Goal: Task Accomplishment & Management: Use online tool/utility

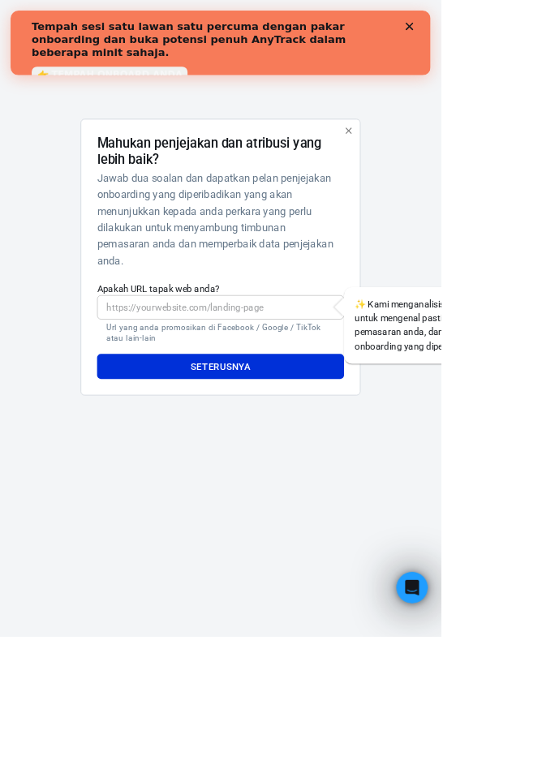
click at [320, 393] on input "Apakah URL tapak web anda?" at bounding box center [271, 378] width 304 height 30
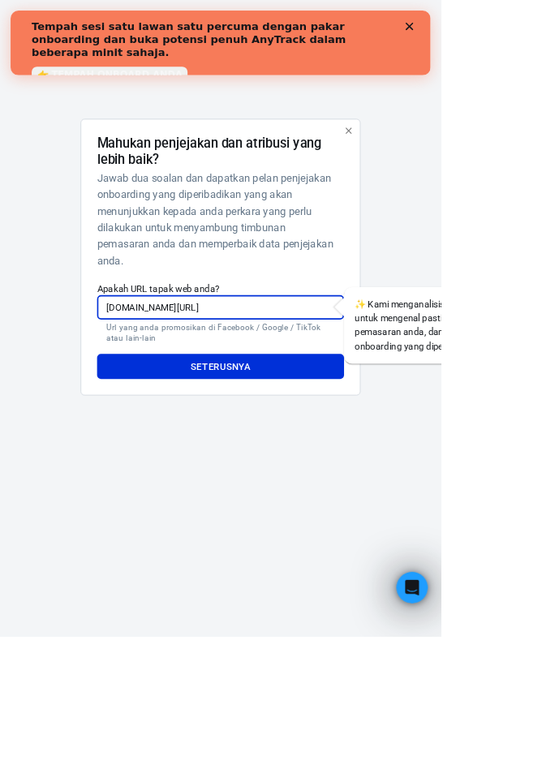
click at [184, 361] on font "Apakah URL tapak web anda?" at bounding box center [194, 354] width 151 height 13
click at [184, 392] on input "[DOMAIN_NAME][URL]" at bounding box center [271, 378] width 304 height 30
click at [144, 393] on input "[DOMAIN_NAME][URL]" at bounding box center [271, 378] width 304 height 30
type input "[URL][DOMAIN_NAME]"
click at [305, 466] on button "Seterusnya" at bounding box center [271, 450] width 304 height 31
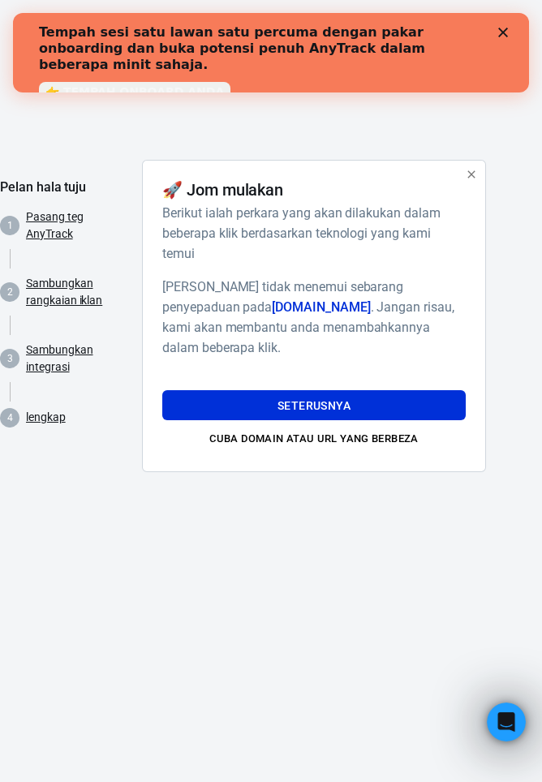
click at [381, 421] on button "Seterusnya" at bounding box center [314, 405] width 304 height 31
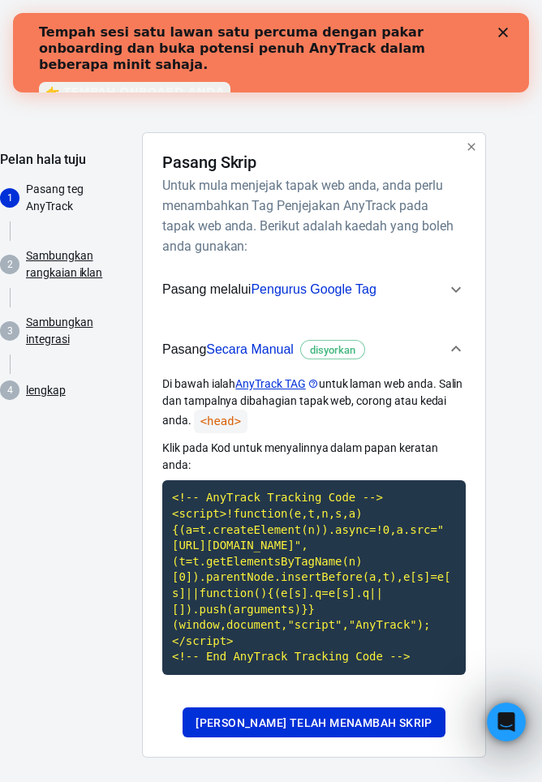
click at [455, 289] on icon "button" at bounding box center [455, 289] width 19 height 19
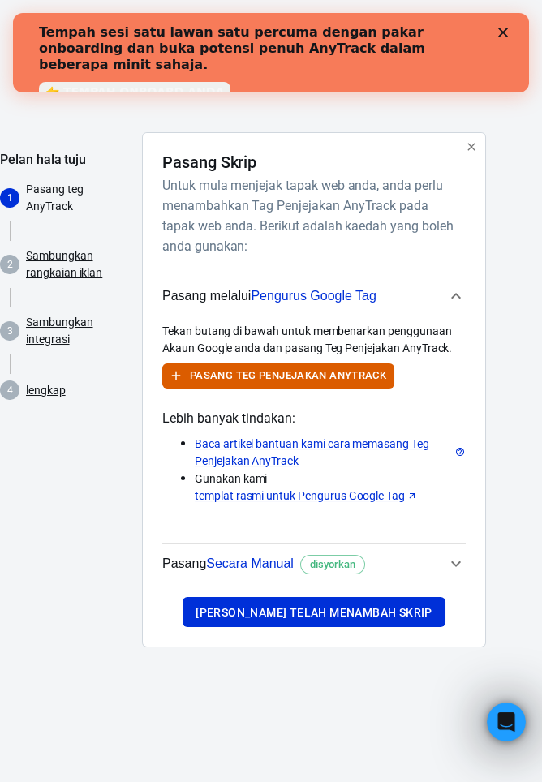
click at [453, 291] on icon "button" at bounding box center [455, 295] width 19 height 19
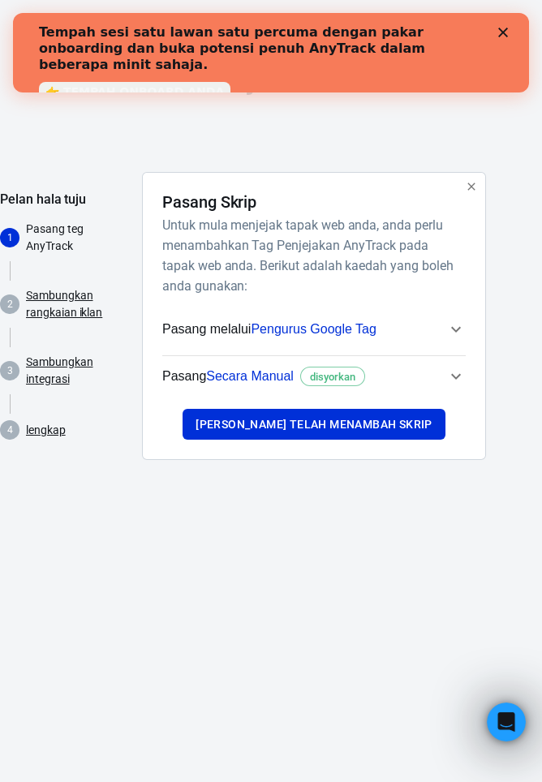
click at [455, 379] on icon "button" at bounding box center [456, 376] width 10 height 6
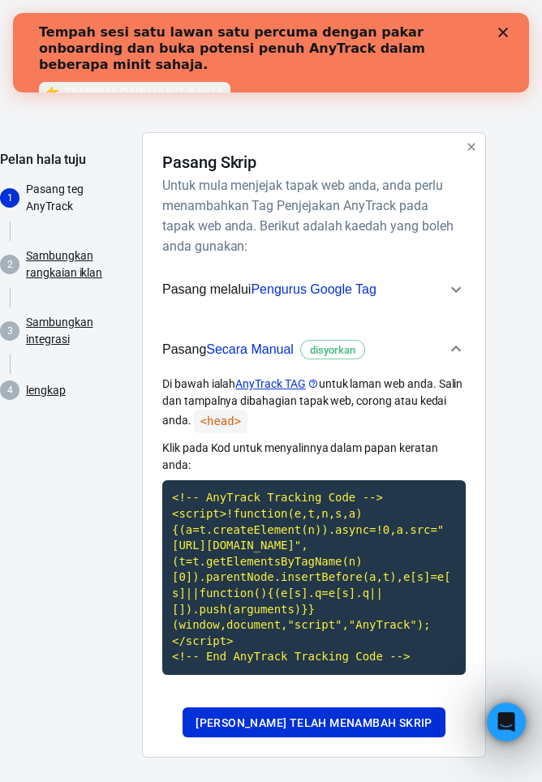
click at [368, 634] on code "<!-- AnyTrack Tracking Code --> <script>!function(e,t,n,s,a){(a=t.createElement…" at bounding box center [314, 577] width 304 height 195
click at [456, 275] on button "Pasang melalui Pengurus Google Tag" at bounding box center [314, 289] width 304 height 41
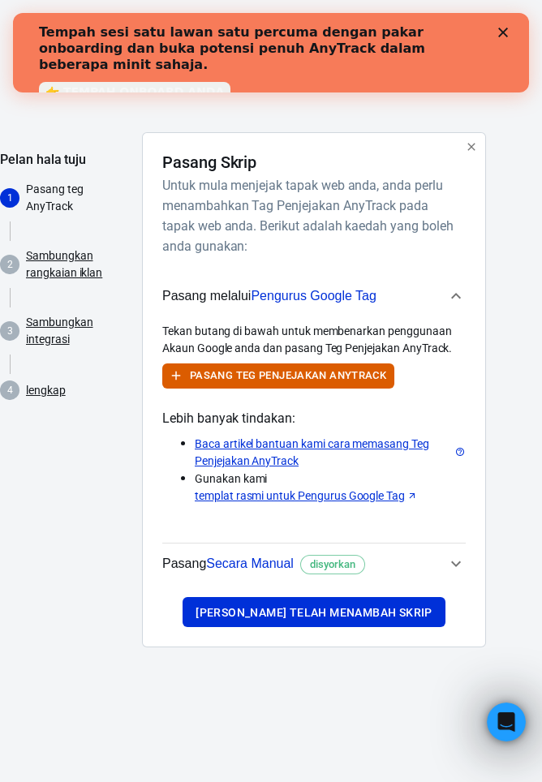
click at [451, 566] on icon "button" at bounding box center [455, 563] width 19 height 19
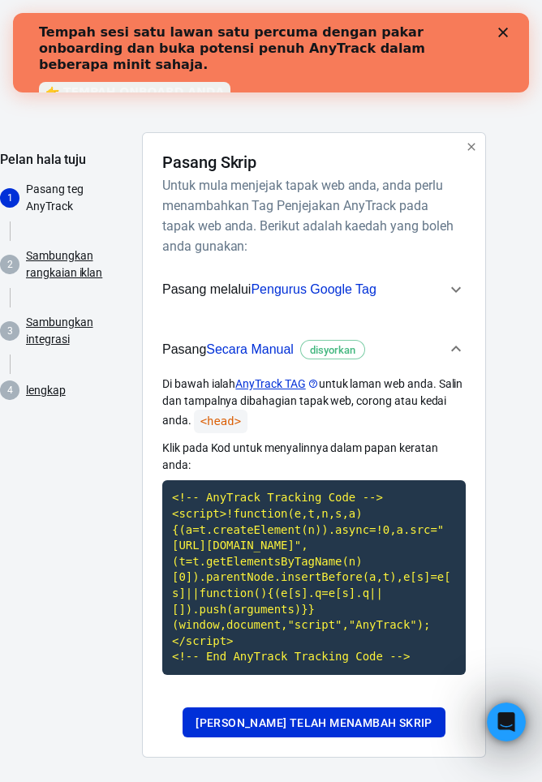
click at [396, 537] on code "<!-- AnyTrack Tracking Code --> <script>!function(e,t,n,s,a){(a=t.createElement…" at bounding box center [314, 577] width 304 height 195
click at [220, 417] on code "<head>" at bounding box center [221, 422] width 54 height 24
click at [281, 368] on button "Pasang Secara Manual disyorkan" at bounding box center [314, 350] width 304 height 54
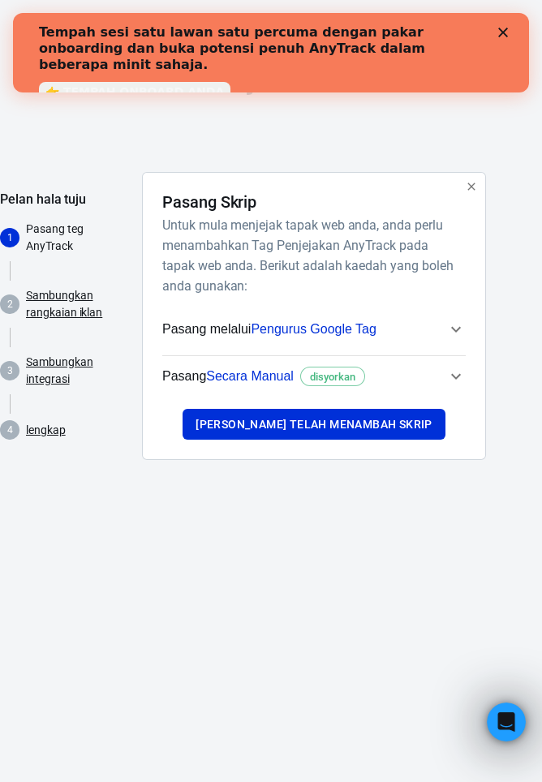
click at [455, 397] on button "Pasang Secara Manual disyorkan" at bounding box center [314, 376] width 304 height 41
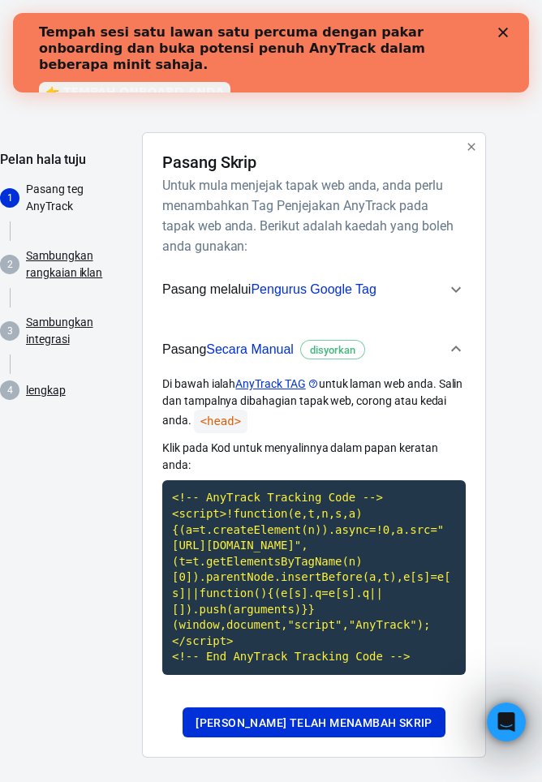
click at [216, 410] on code "<head>" at bounding box center [221, 422] width 54 height 24
click at [433, 209] on h6 "Untuk mula menjejak tapak web anda, anda perlu menambahkan Tag Penjejakan AnyTr…" at bounding box center [310, 215] width 297 height 81
click at [456, 289] on icon "button" at bounding box center [455, 289] width 19 height 19
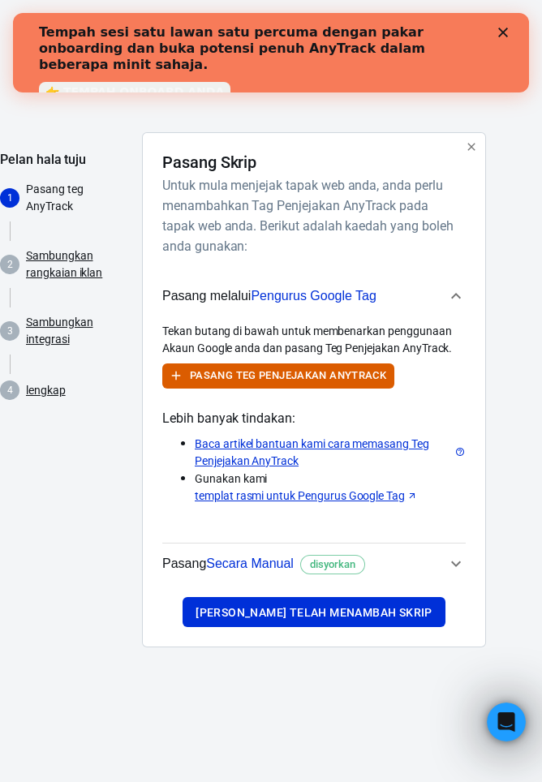
click at [459, 450] on icon at bounding box center [459, 452] width 11 height 11
click at [419, 317] on button "Pasang melalui Pengurus Google Tag" at bounding box center [314, 296] width 304 height 54
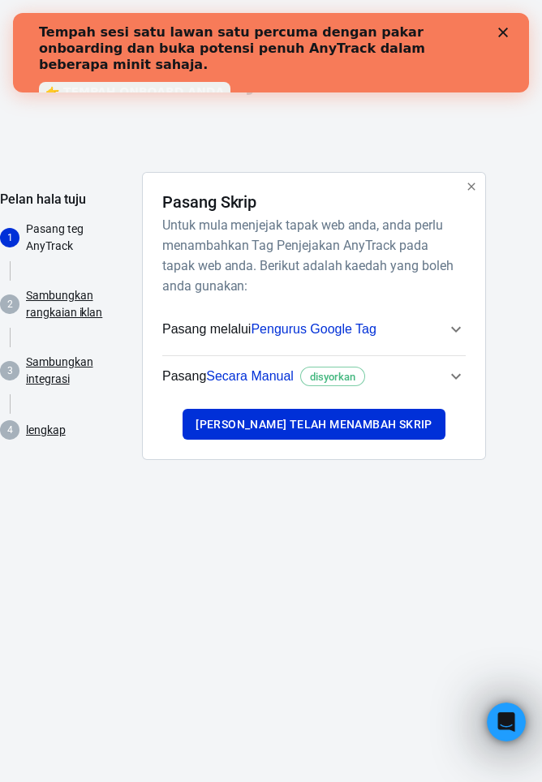
click at [450, 350] on button "Pasang melalui Pengurus Google Tag" at bounding box center [314, 329] width 304 height 41
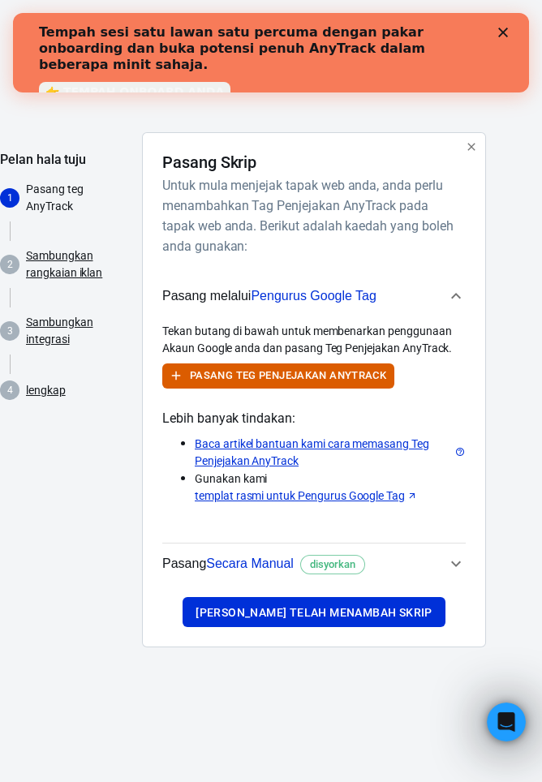
click at [459, 295] on icon "button" at bounding box center [455, 295] width 19 height 19
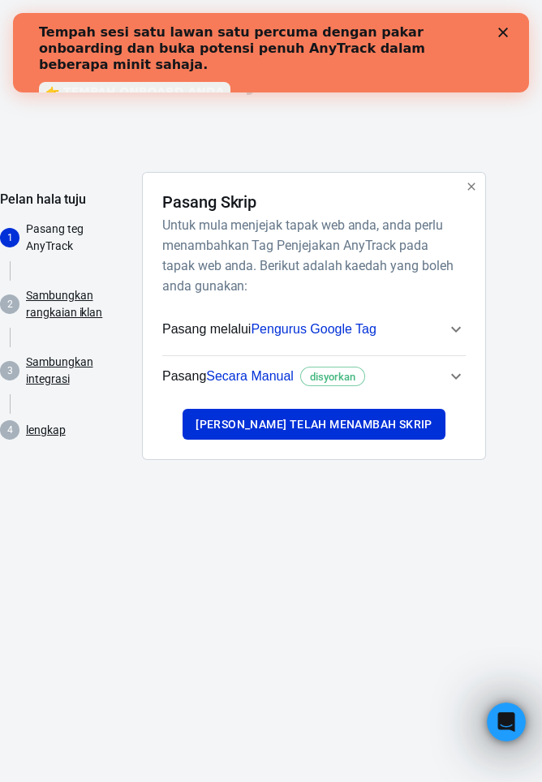
click at [454, 386] on icon "button" at bounding box center [455, 376] width 19 height 19
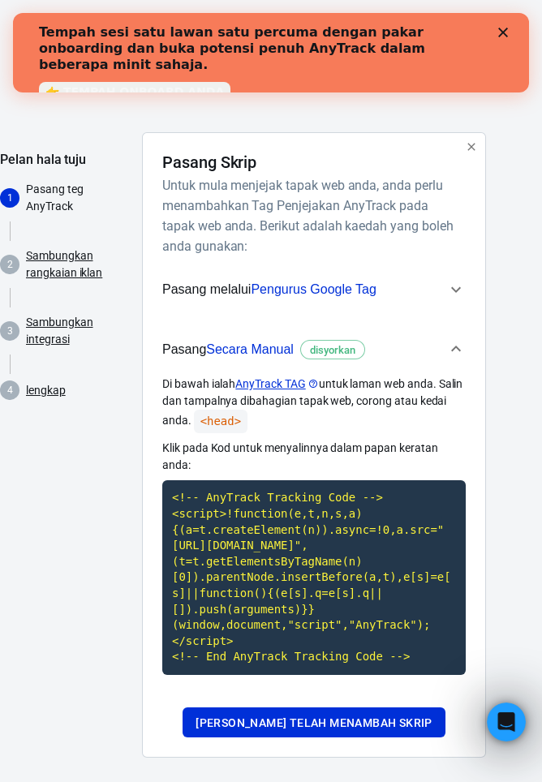
click at [264, 369] on button "Pasang Secara Manual disyorkan" at bounding box center [314, 350] width 304 height 54
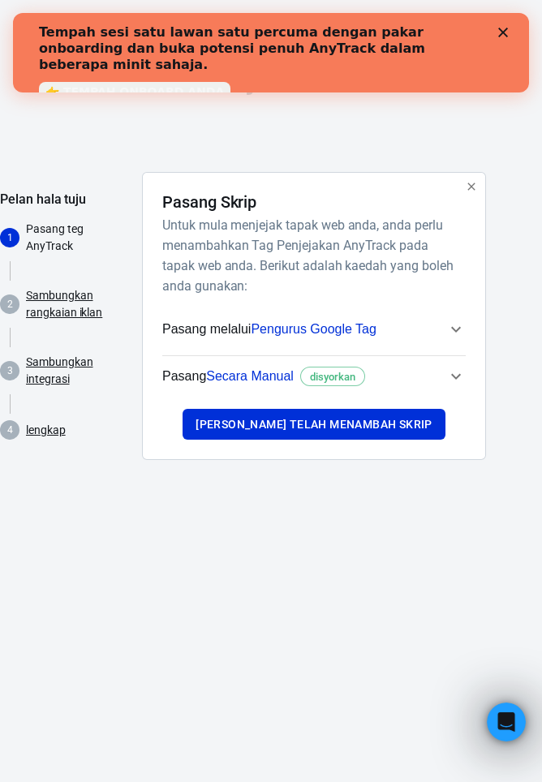
click at [455, 386] on icon "button" at bounding box center [455, 376] width 19 height 19
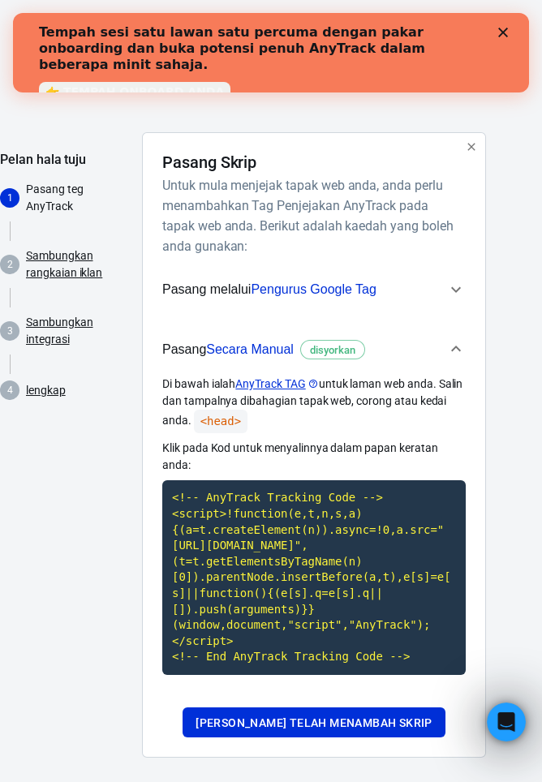
click at [225, 416] on code "<head>" at bounding box center [221, 422] width 54 height 24
click at [369, 215] on h6 "Untuk mula menjejak tapak web anda, anda perlu menambahkan Tag Penjejakan AnyTr…" at bounding box center [310, 215] width 297 height 81
click at [67, 262] on font "Sambungkan rangkaian iklan" at bounding box center [77, 265] width 103 height 34
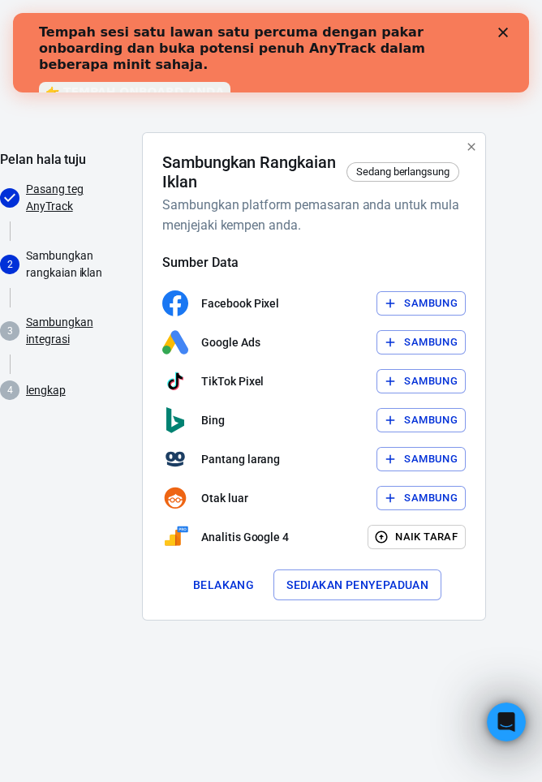
click at [54, 188] on font "Pasang teg AnyTrack" at bounding box center [55, 198] width 58 height 30
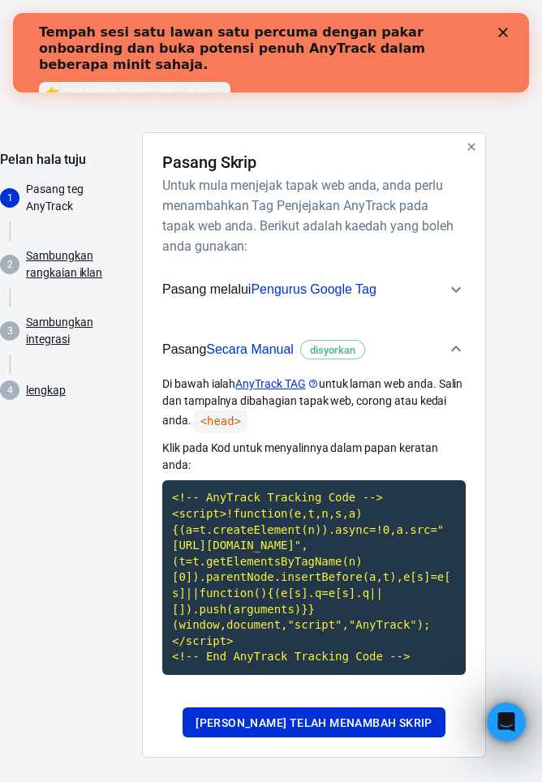
click at [341, 557] on code "<!-- AnyTrack Tracking Code --> <script>!function(e,t,n,s,a){(a=t.createElement…" at bounding box center [314, 577] width 304 height 195
click at [309, 384] on icon at bounding box center [313, 384] width 11 height 11
click at [329, 549] on code "<!-- AnyTrack Tracking Code --> <script>!function(e,t,n,s,a){(a=t.createElement…" at bounding box center [314, 577] width 304 height 195
click at [319, 566] on code "<!-- AnyTrack Tracking Code --> <script>!function(e,t,n,s,a){(a=t.createElement…" at bounding box center [314, 577] width 304 height 195
click at [325, 555] on code "<!-- AnyTrack Tracking Code --> <script>!function(e,t,n,s,a){(a=t.createElement…" at bounding box center [314, 577] width 304 height 195
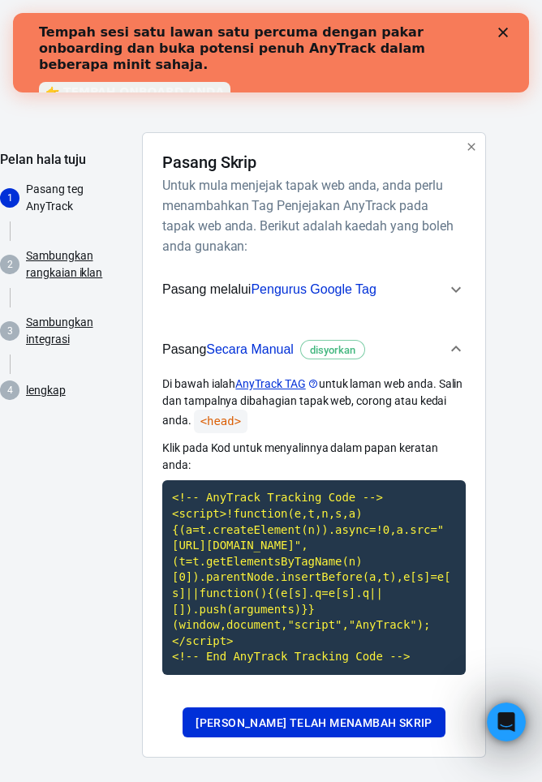
click at [278, 480] on code "<!-- AnyTrack Tracking Code --> <script>!function(e,t,n,s,a){(a=t.createElement…" at bounding box center [314, 577] width 304 height 195
click at [304, 599] on code "<!-- AnyTrack Tracking Code --> <script>!function(e,t,n,s,a){(a=t.createElement…" at bounding box center [314, 577] width 304 height 195
click at [230, 418] on code "<head>" at bounding box center [221, 422] width 54 height 24
click at [424, 401] on font "bahagian tapak web, corong atau kedai anda." at bounding box center [304, 410] width 284 height 32
click at [381, 536] on code "<!-- AnyTrack Tracking Code --> <script>!function(e,t,n,s,a){(a=t.createElement…" at bounding box center [314, 577] width 304 height 195
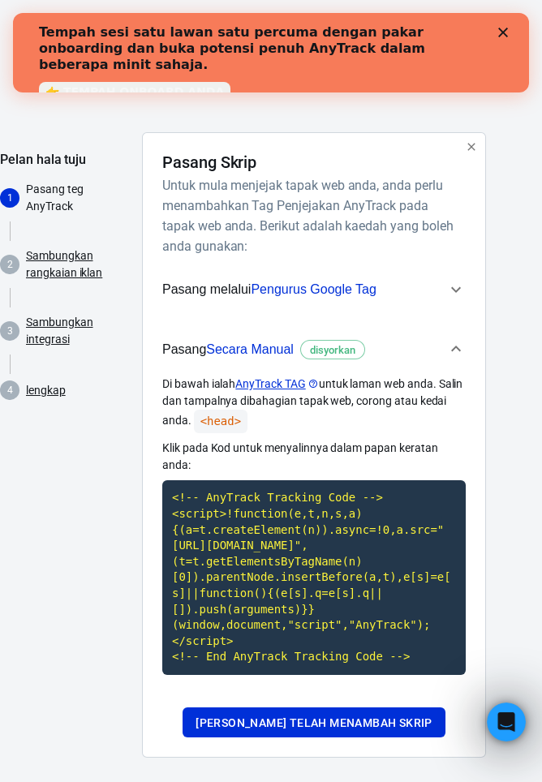
click at [340, 560] on code "<!-- AnyTrack Tracking Code --> <script>!function(e,t,n,s,a){(a=t.createElement…" at bounding box center [314, 577] width 304 height 195
click at [377, 545] on code "<!-- AnyTrack Tracking Code --> <script>!function(e,t,n,s,a){(a=t.createElement…" at bounding box center [314, 577] width 304 height 195
click at [342, 566] on code "<!-- AnyTrack Tracking Code --> <script>!function(e,t,n,s,a){(a=t.createElement…" at bounding box center [314, 577] width 304 height 195
click at [285, 607] on code "<!-- AnyTrack Tracking Code --> <script>!function(e,t,n,s,a){(a=t.createElement…" at bounding box center [314, 577] width 304 height 195
click at [295, 561] on code "<!-- AnyTrack Tracking Code --> <script>!function(e,t,n,s,a){(a=t.createElement…" at bounding box center [314, 577] width 304 height 195
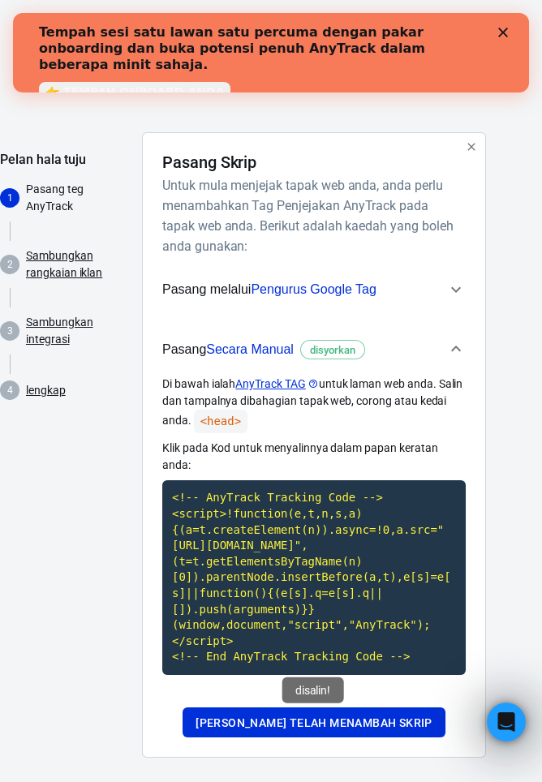
click at [383, 375] on button "Pasang Secara Manual disyorkan" at bounding box center [314, 350] width 304 height 54
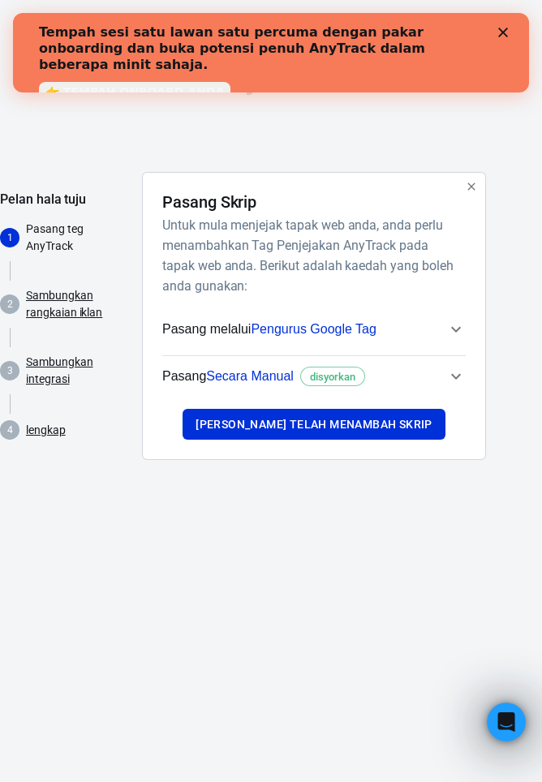
click at [435, 387] on span "Pasang Secara Manual disyorkan" at bounding box center [304, 376] width 284 height 21
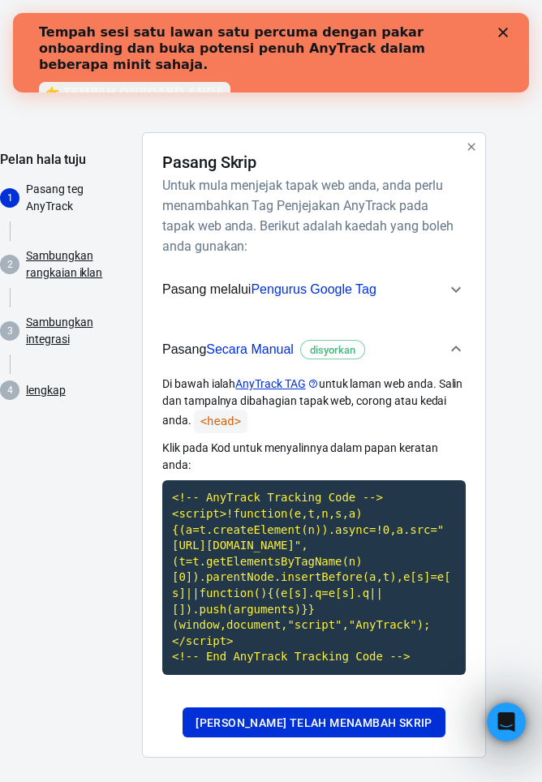
click at [351, 480] on code "<!-- AnyTrack Tracking Code --> <script>!function(e,t,n,s,a){(a=t.createElement…" at bounding box center [314, 577] width 304 height 195
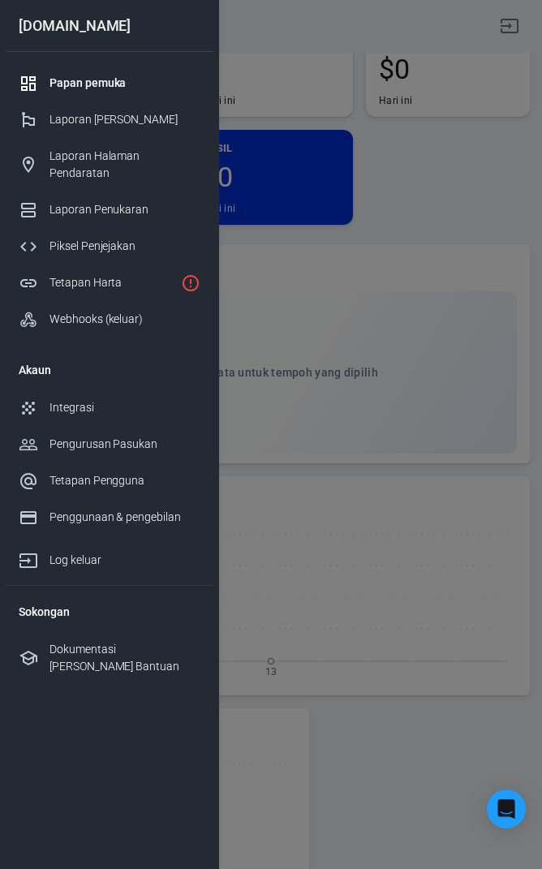
click at [123, 239] on font "Piksel Penjejakan" at bounding box center [93, 245] width 86 height 13
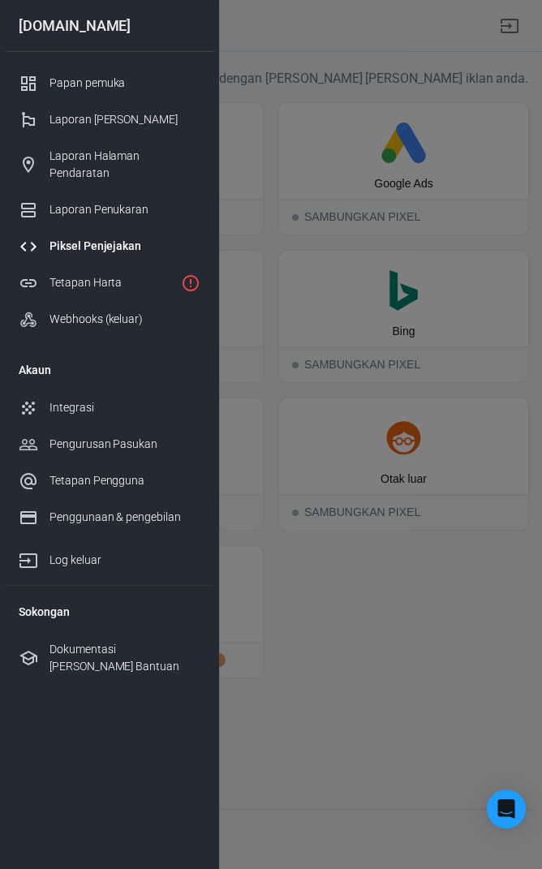
click at [460, 674] on div at bounding box center [271, 434] width 542 height 869
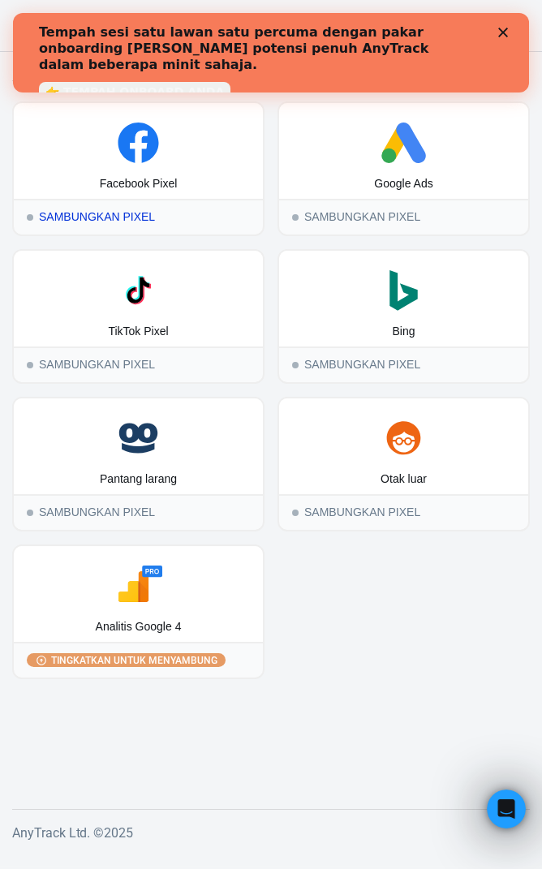
click at [196, 165] on div "Facebook Pixel" at bounding box center [138, 151] width 249 height 96
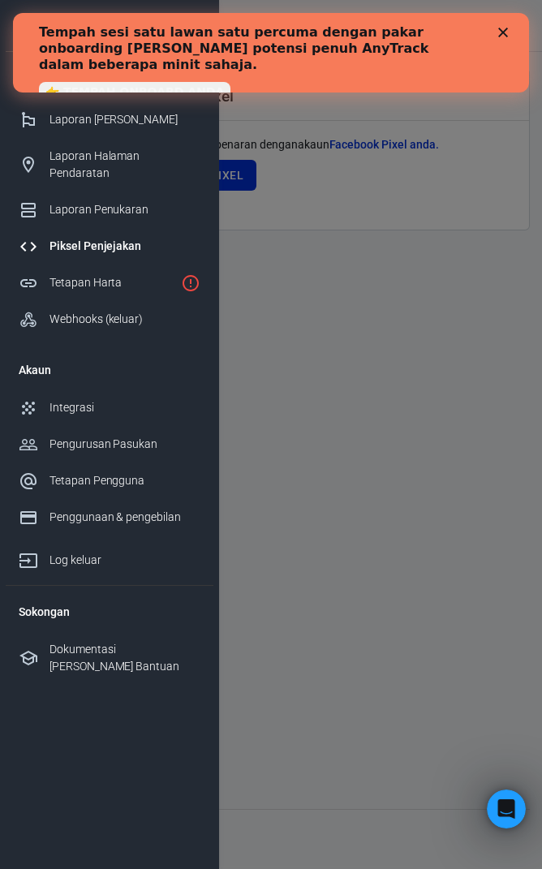
click at [433, 655] on div at bounding box center [271, 434] width 542 height 869
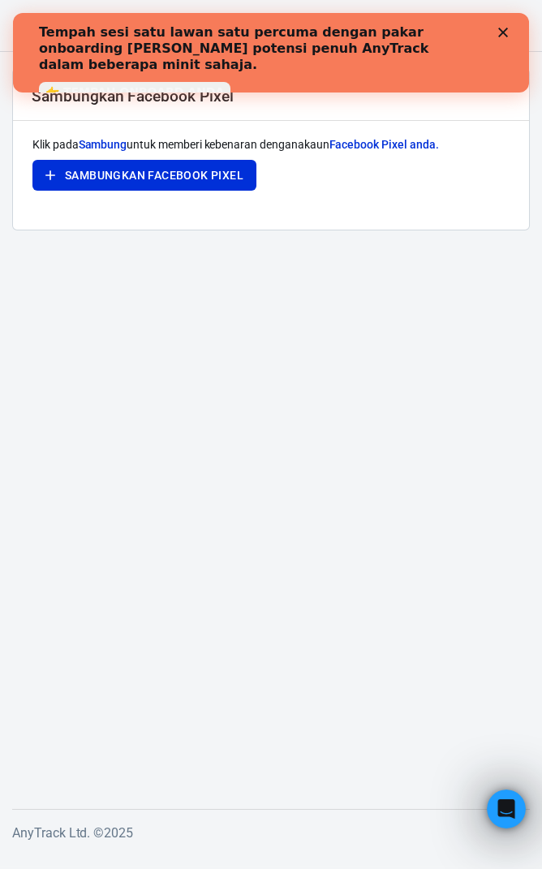
click at [221, 169] on font "Sambungkan Facebook Pixel" at bounding box center [154, 175] width 179 height 13
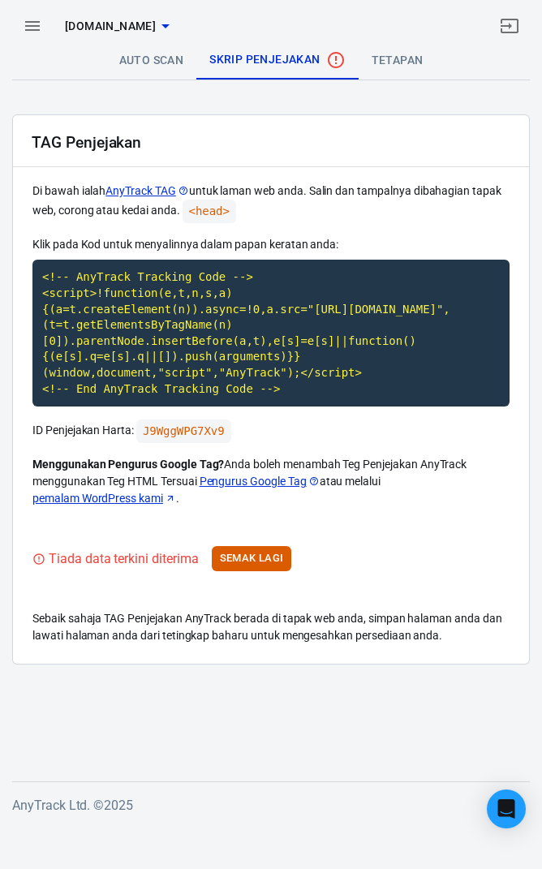
click at [356, 318] on code "<!-- AnyTrack Tracking Code --> <script>!function(e,t,n,s,a){(a=t.createElement…" at bounding box center [270, 333] width 477 height 147
copy code "<!-- AnyTrack Tracking Code --> <script>!function(e,t,n,s,a){(a=t.createElement…"
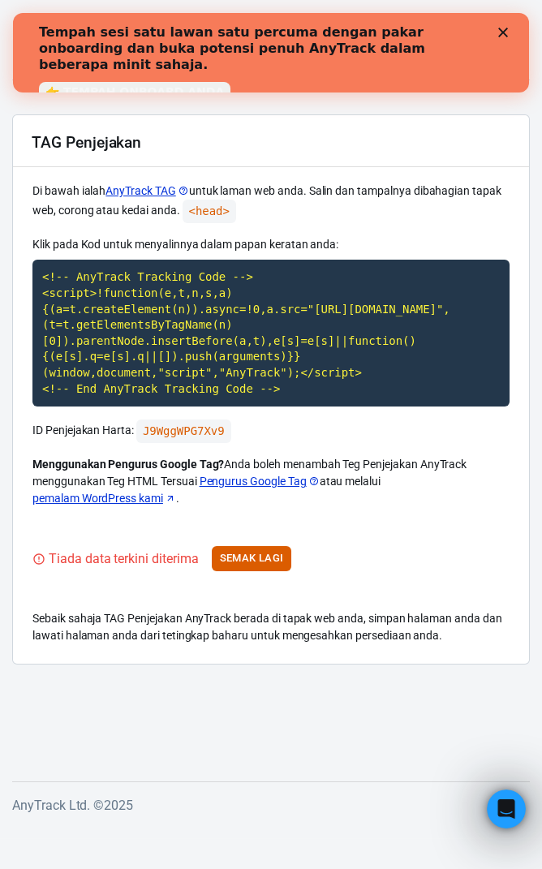
click at [265, 554] on font "Semak Lagi" at bounding box center [252, 558] width 64 height 12
click at [190, 436] on code "J9WggWPG7Xv9" at bounding box center [183, 432] width 95 height 24
click at [187, 463] on div "disalin!" at bounding box center [183, 475] width 62 height 26
click at [361, 709] on main "Auto Scan Skrip Penjejakan tetapan TAG Penjejakan Di bawah ialah AnyTrack TAG u…" at bounding box center [271, 398] width 518 height 715
click at [265, 566] on font "Semak Lagi" at bounding box center [252, 558] width 64 height 19
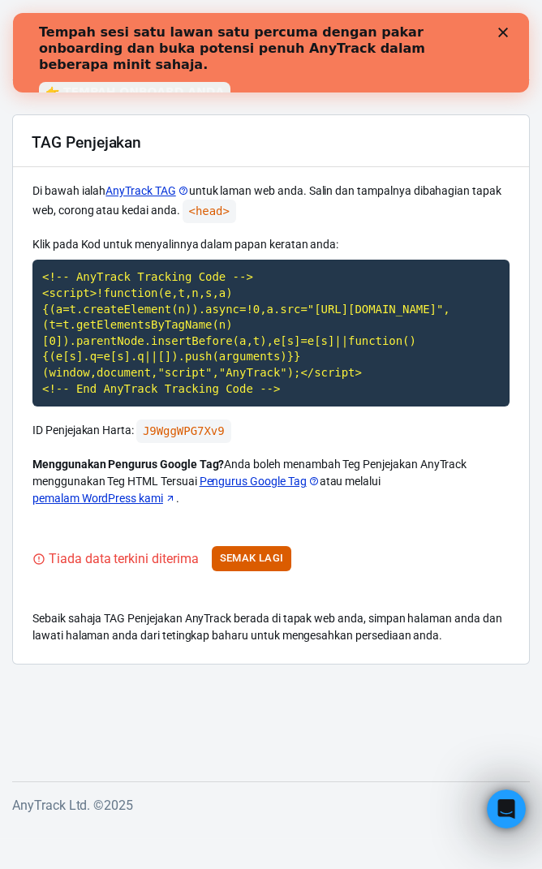
click at [273, 484] on font "Pengurus Google Tag" at bounding box center [253, 481] width 107 height 13
click at [174, 85] on font "👉 TEMPAH ONBOARD ANDA" at bounding box center [134, 91] width 179 height 13
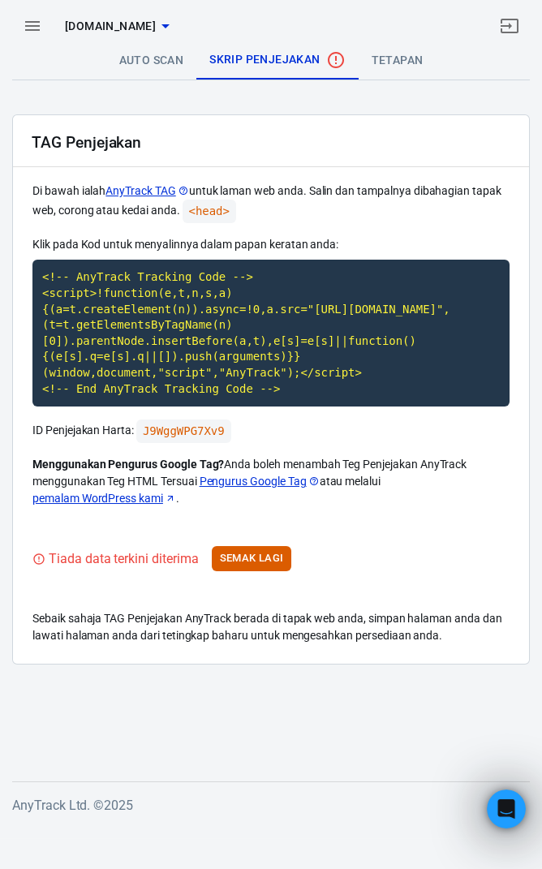
click at [205, 421] on code "J9WggWPG7Xv9" at bounding box center [183, 432] width 95 height 24
click at [205, 433] on code "J9WggWPG7Xv9" at bounding box center [183, 432] width 95 height 24
